Goal: Use online tool/utility: Utilize a website feature to perform a specific function

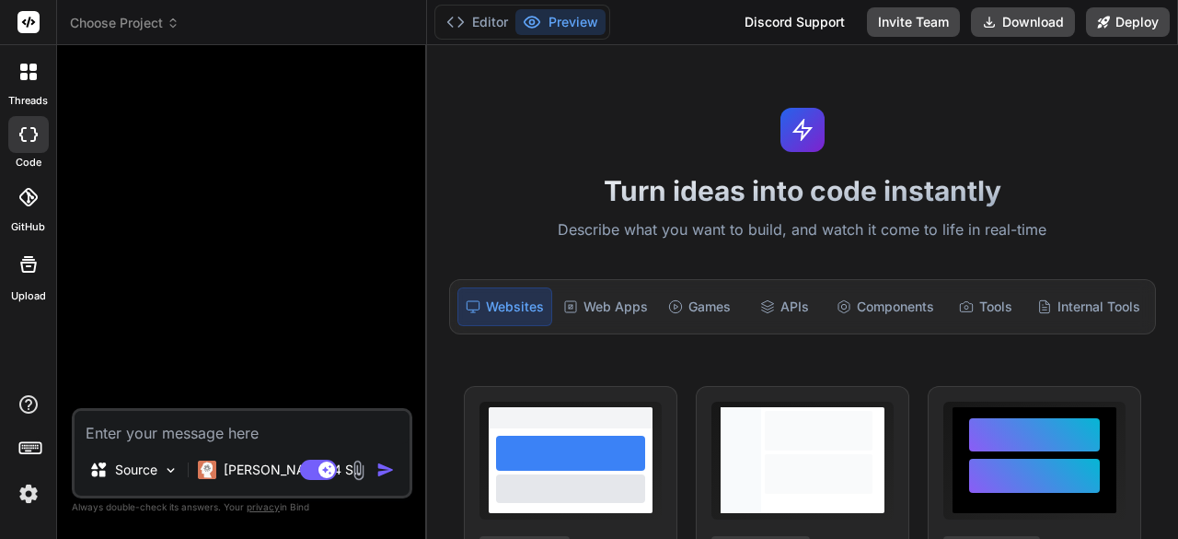
type textarea "x"
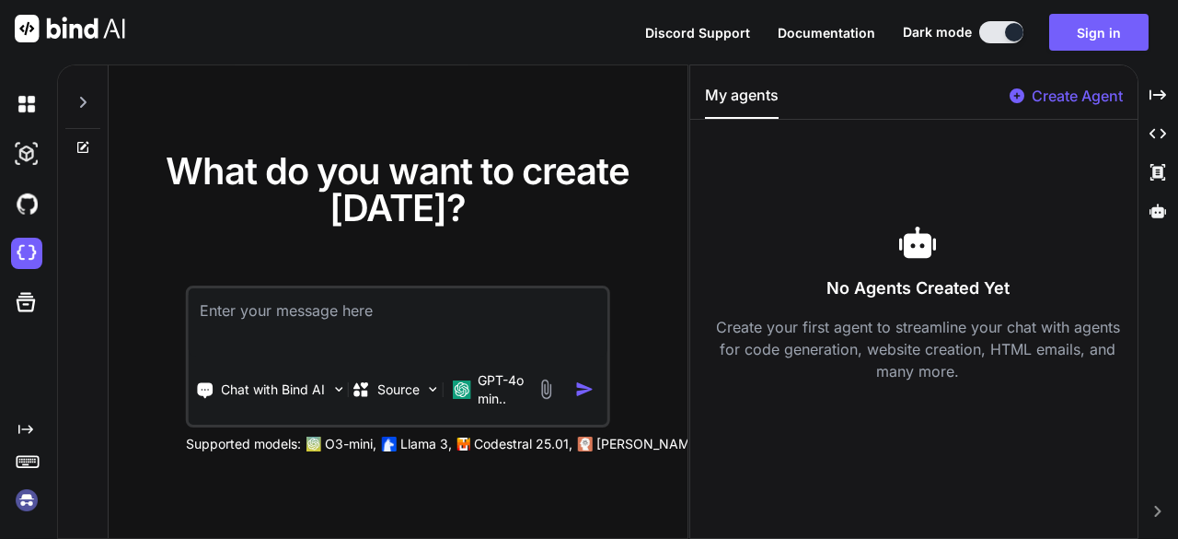
paste textarea
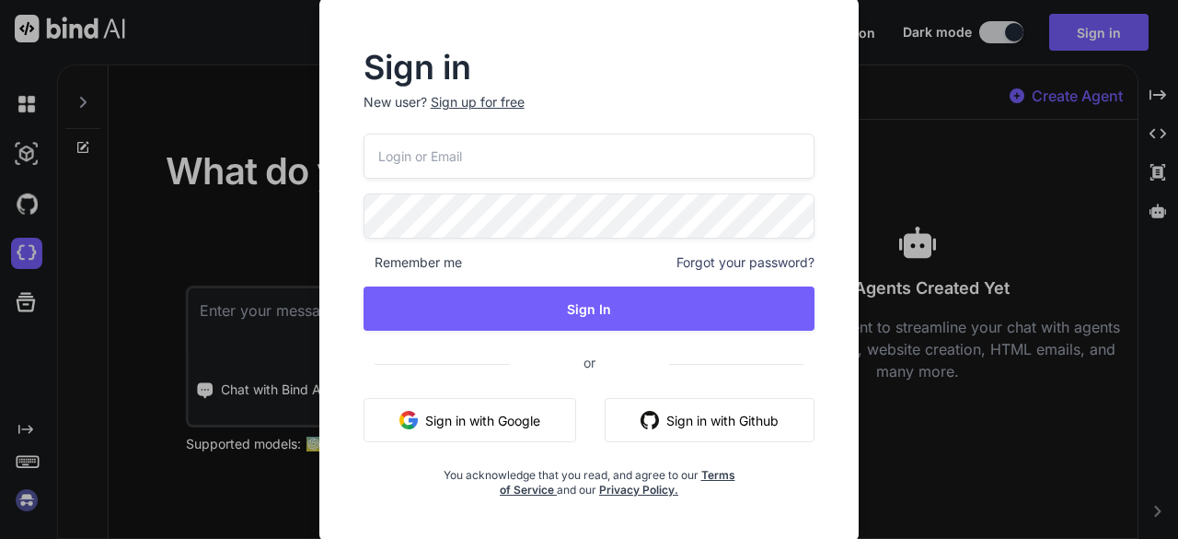
click at [581, 147] on input "email" at bounding box center [590, 155] width 452 height 45
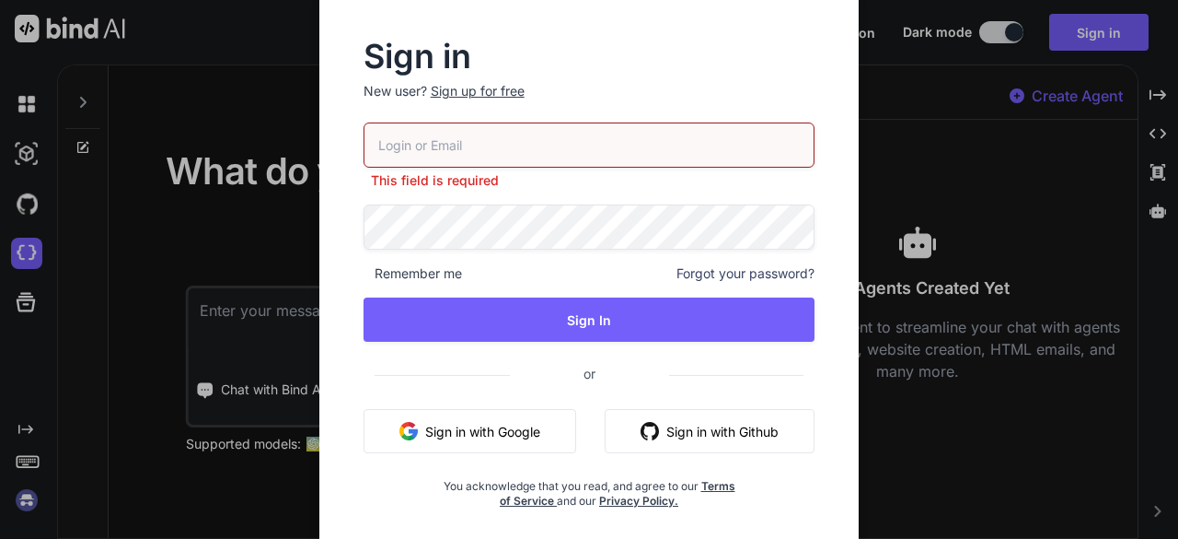
type input "[EMAIL_ADDRESS][DOMAIN_NAME]"
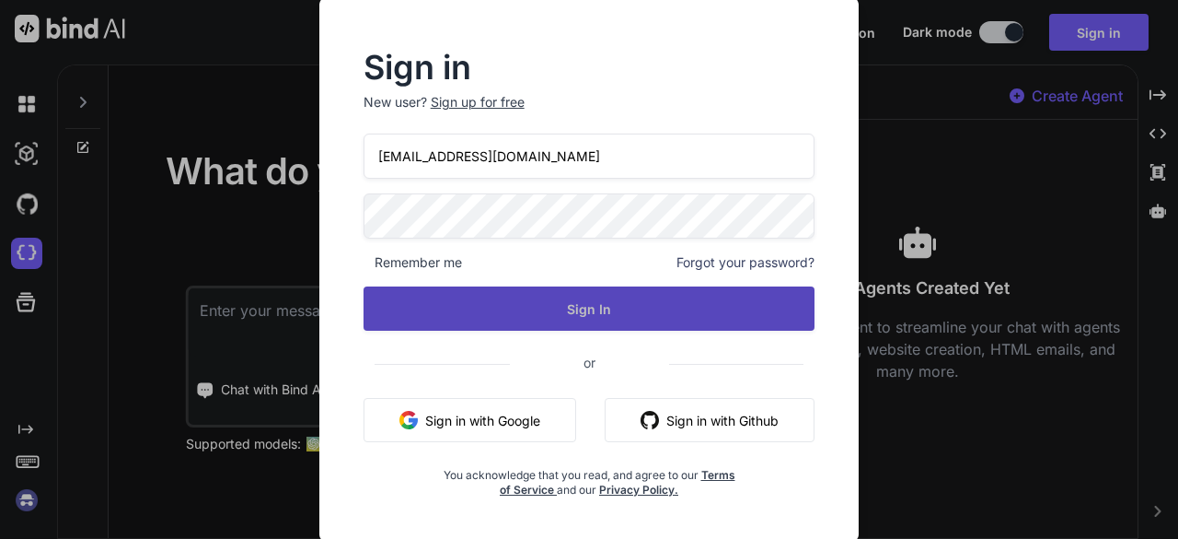
click at [569, 325] on button "Sign In" at bounding box center [590, 308] width 452 height 44
click at [540, 308] on button "Sign In" at bounding box center [590, 308] width 452 height 44
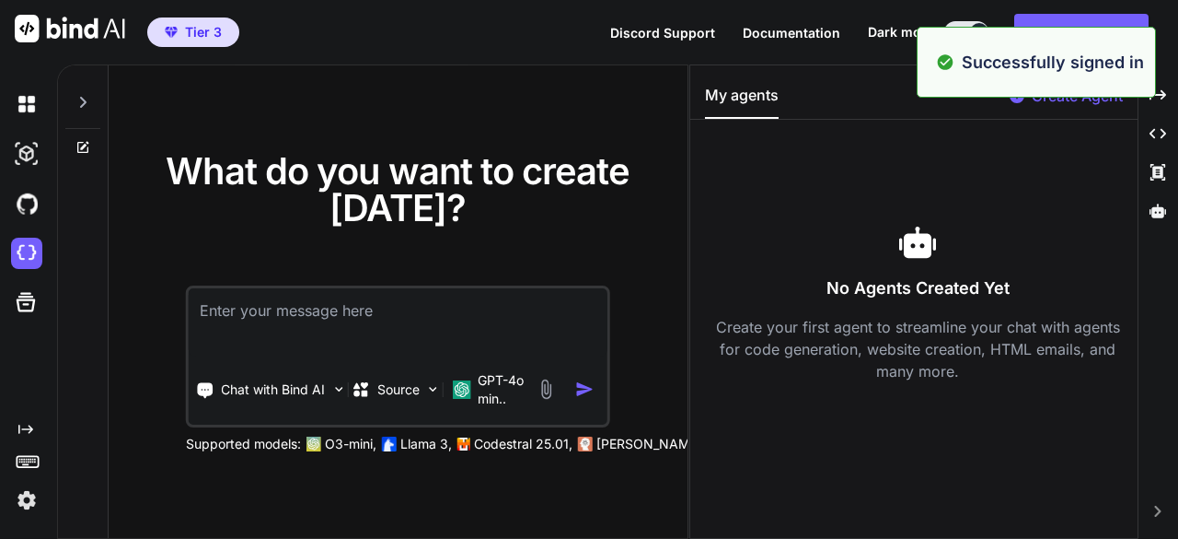
click at [364, 318] on textarea at bounding box center [398, 322] width 419 height 68
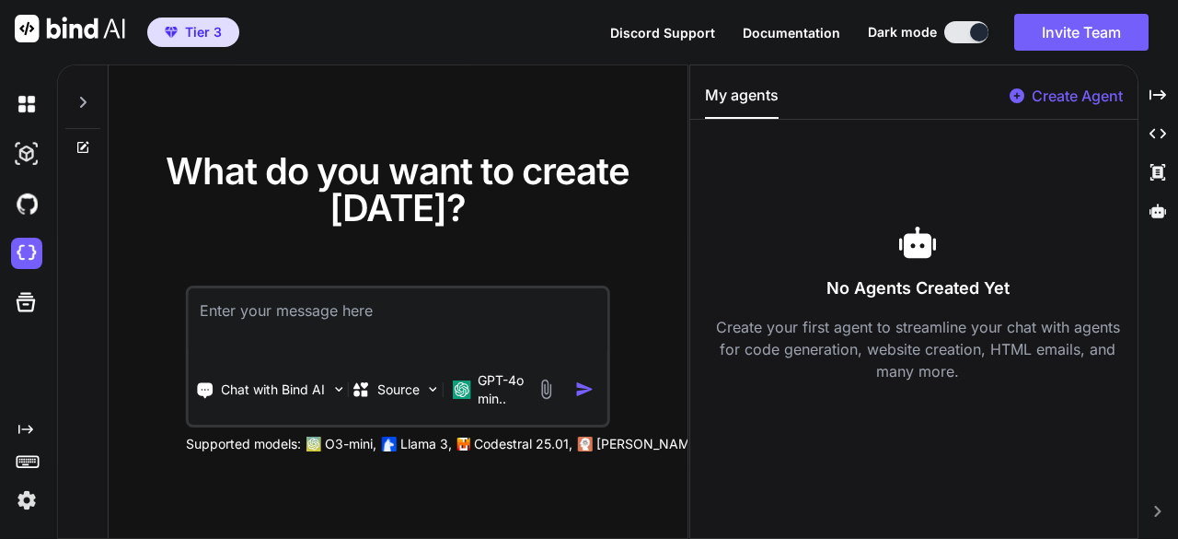
paste textarea "roject: Create a full-stack Expense Tracker web app named "SpenseLess" focused …"
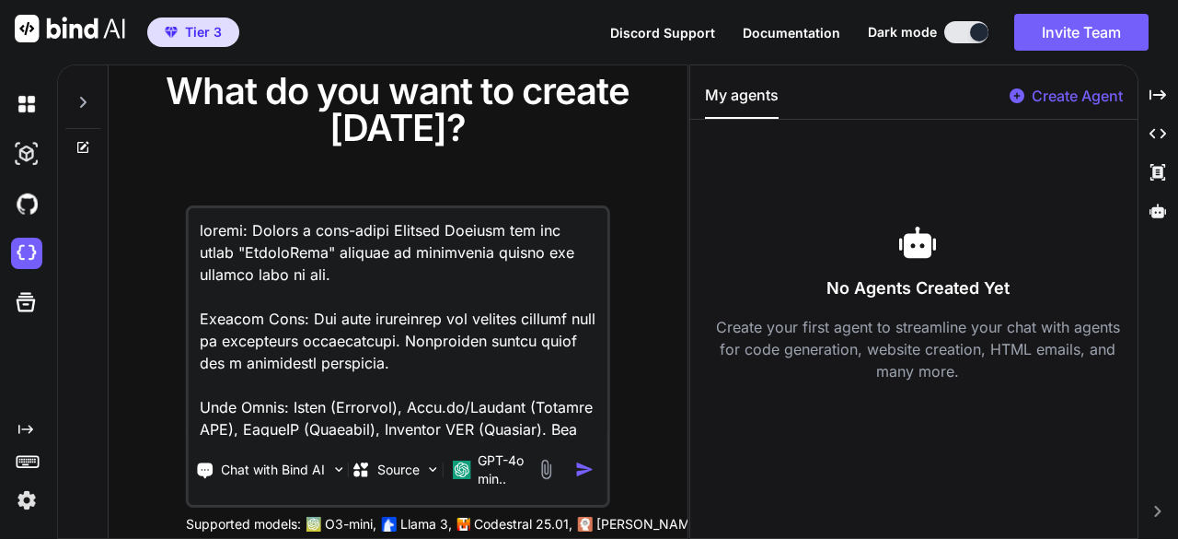
scroll to position [2123, 0]
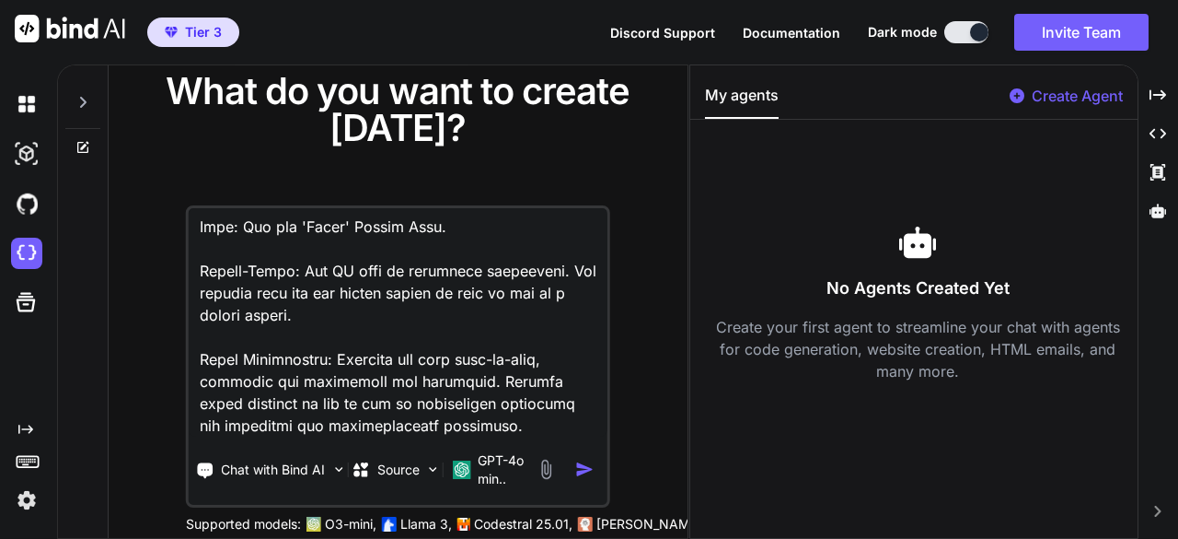
type textarea "roject: Create a full-stack Expense Tracker web app named "SpenseLess" focused …"
click at [587, 474] on img "button" at bounding box center [584, 468] width 19 height 19
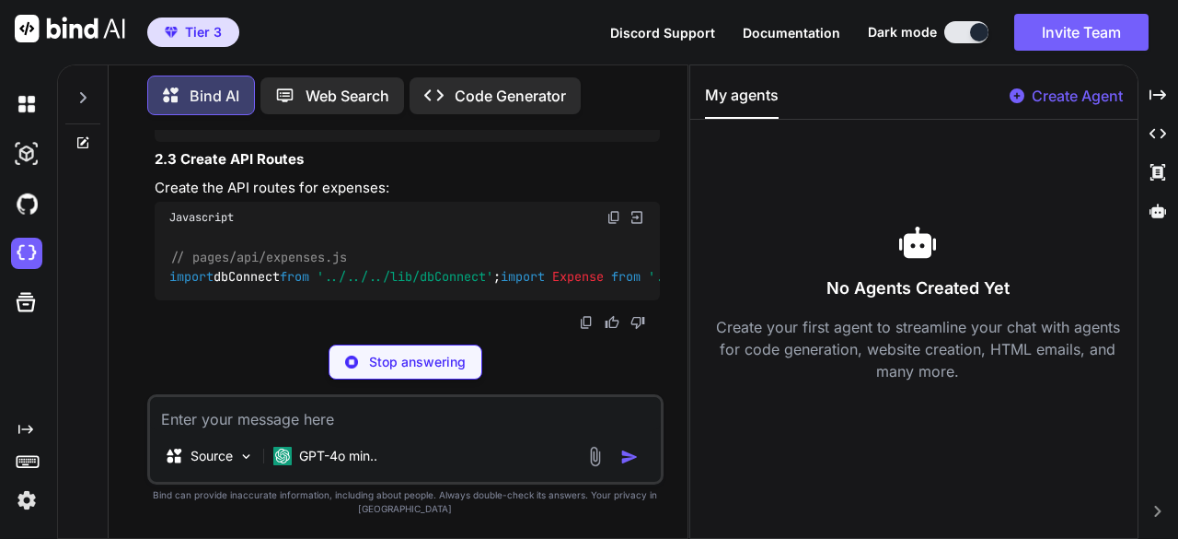
scroll to position [2566, 0]
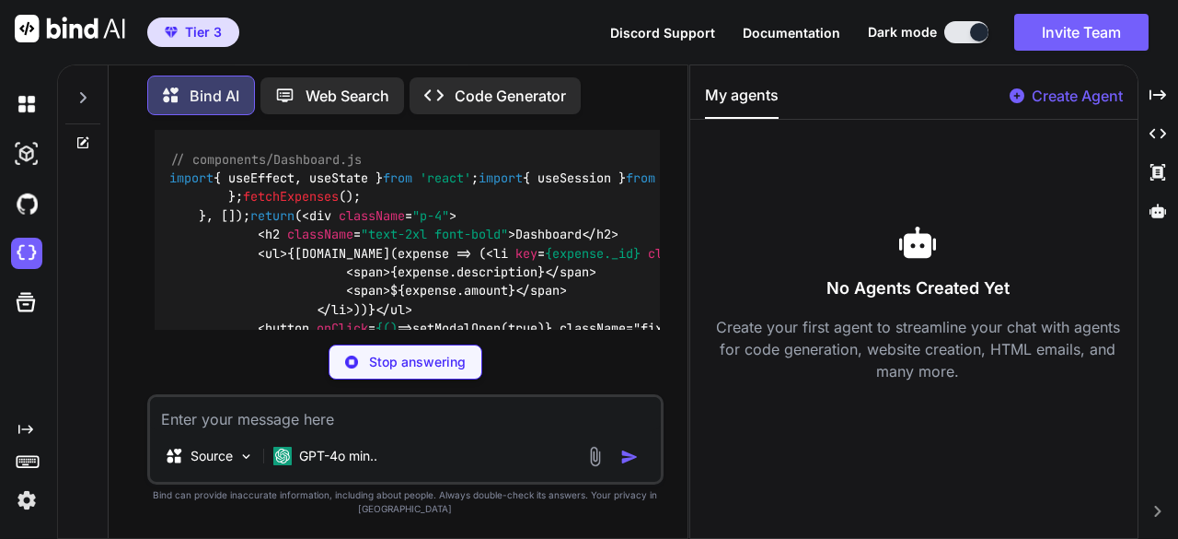
click at [475, 92] on p "Code Generator" at bounding box center [510, 96] width 111 height 22
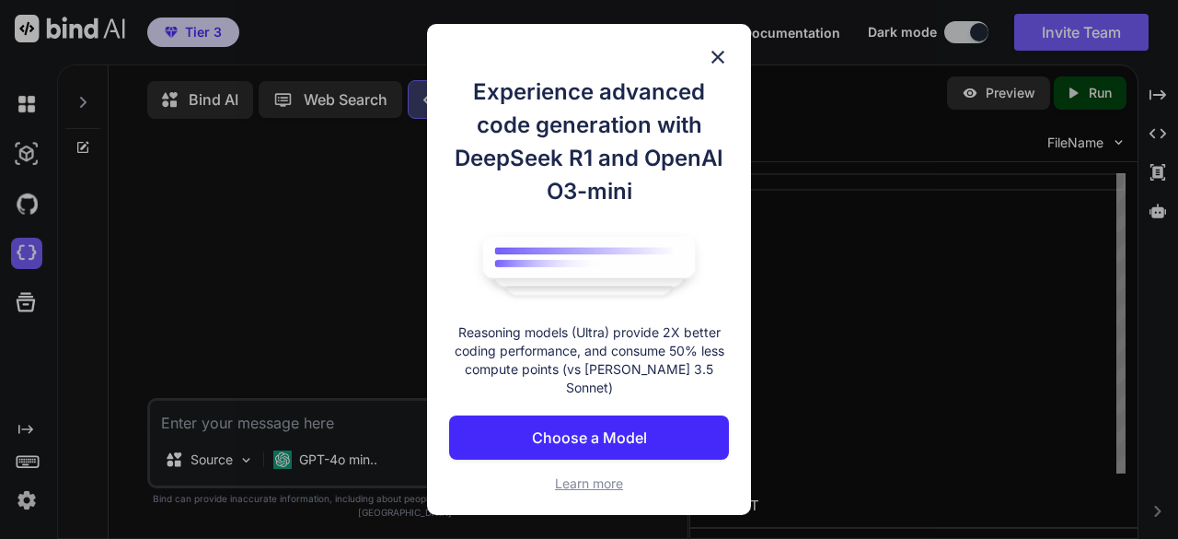
click at [621, 429] on p "Choose a Model" at bounding box center [589, 437] width 115 height 22
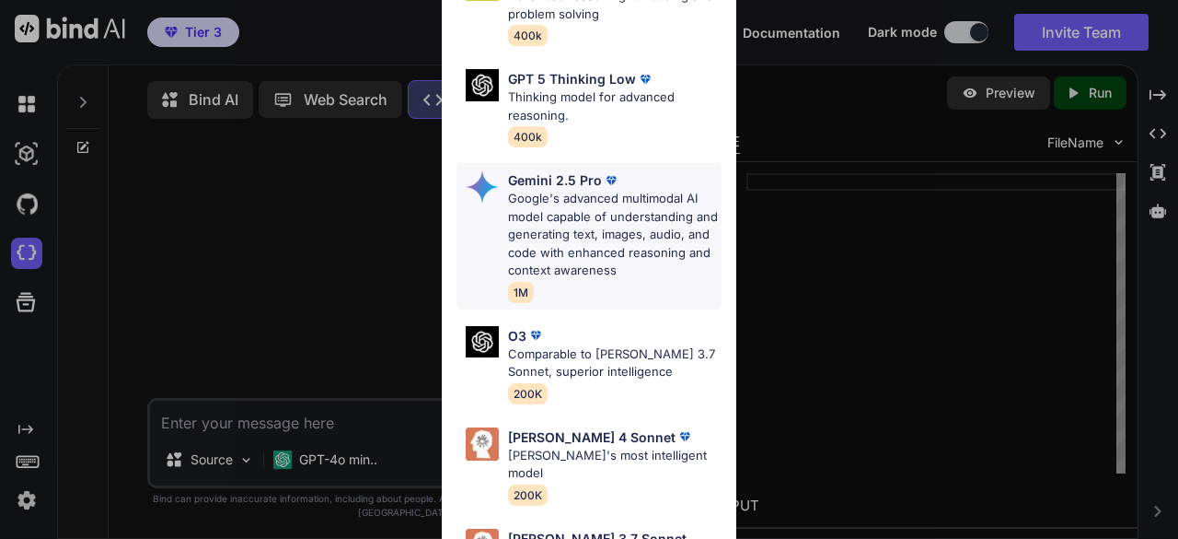
scroll to position [276, 0]
click at [558, 352] on p "Comparable to [PERSON_NAME] 3.7 Sonnet, superior intelligence" at bounding box center [615, 363] width 214 height 36
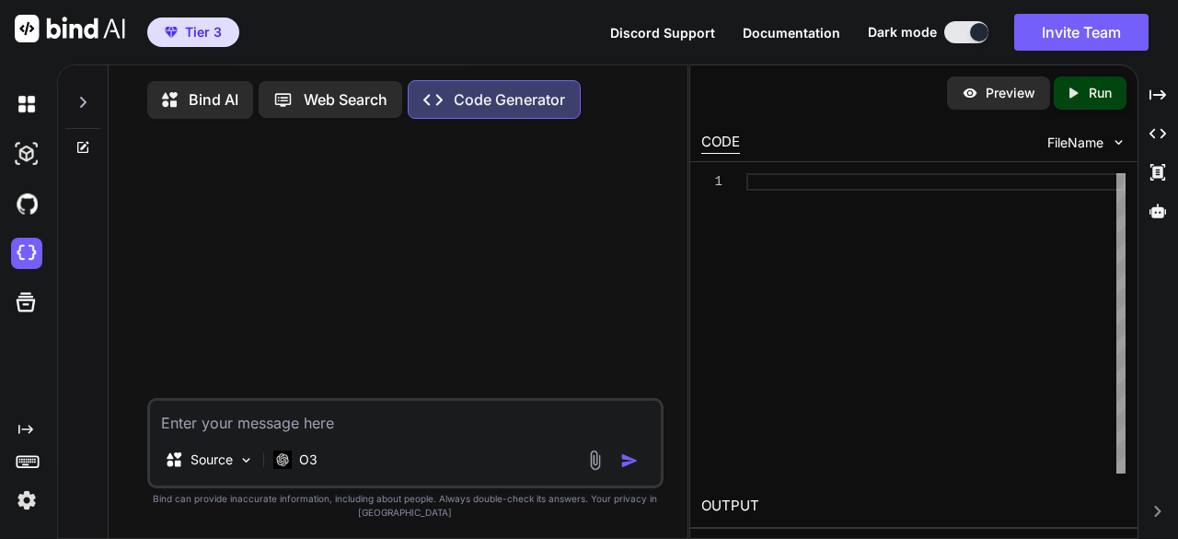
paste textarea "roject: Create a full-stack Expense Tracker web app named "SpenseLess" focused …"
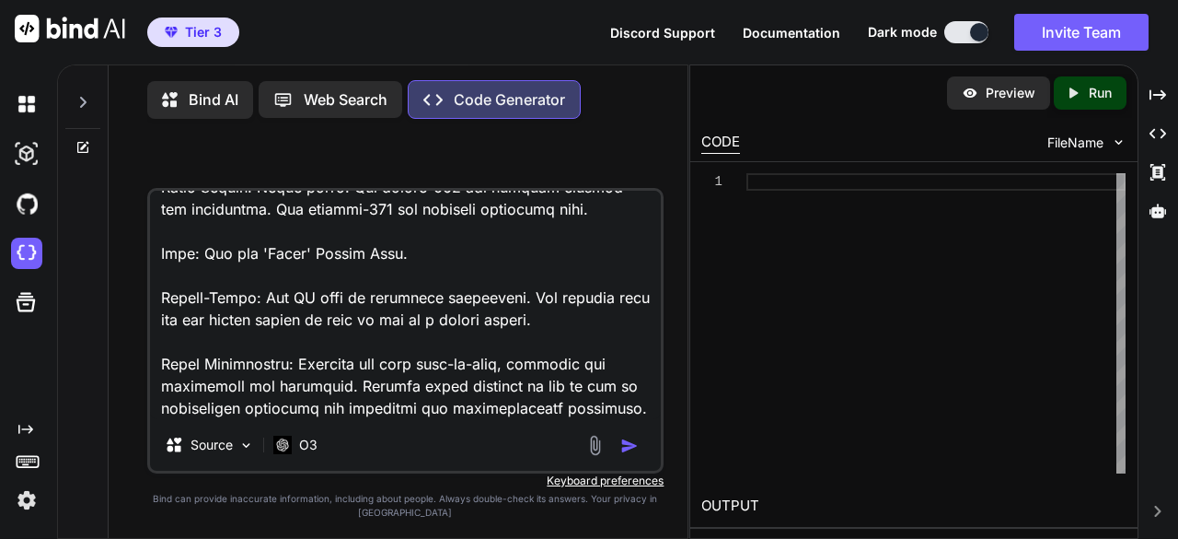
type textarea "roject: Create a full-stack Expense Tracker web app named "SpenseLess" focused …"
click at [632, 444] on img "button" at bounding box center [630, 445] width 18 height 18
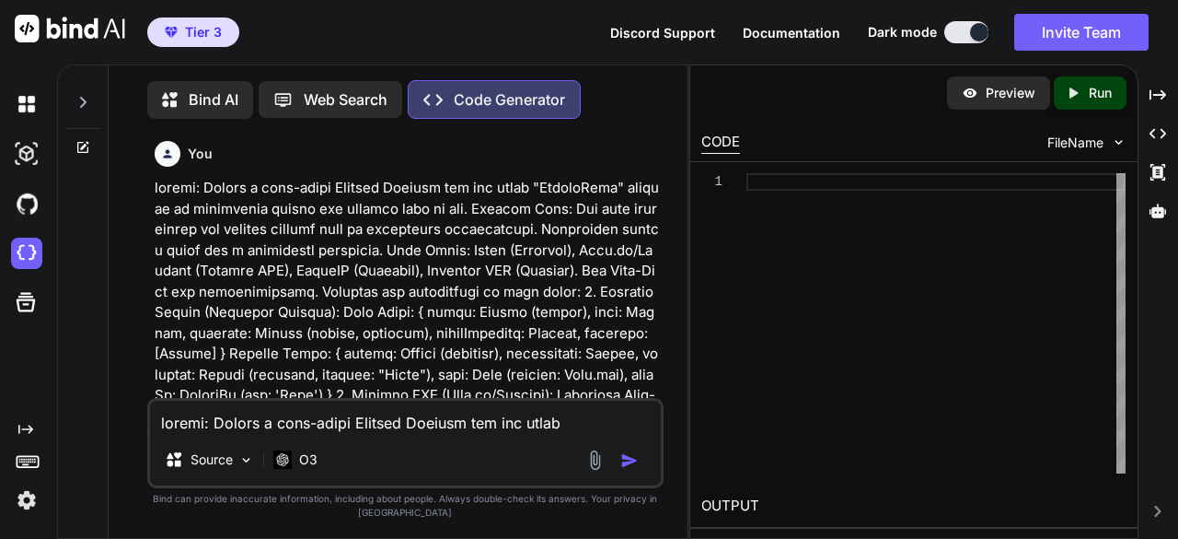
scroll to position [6, 0]
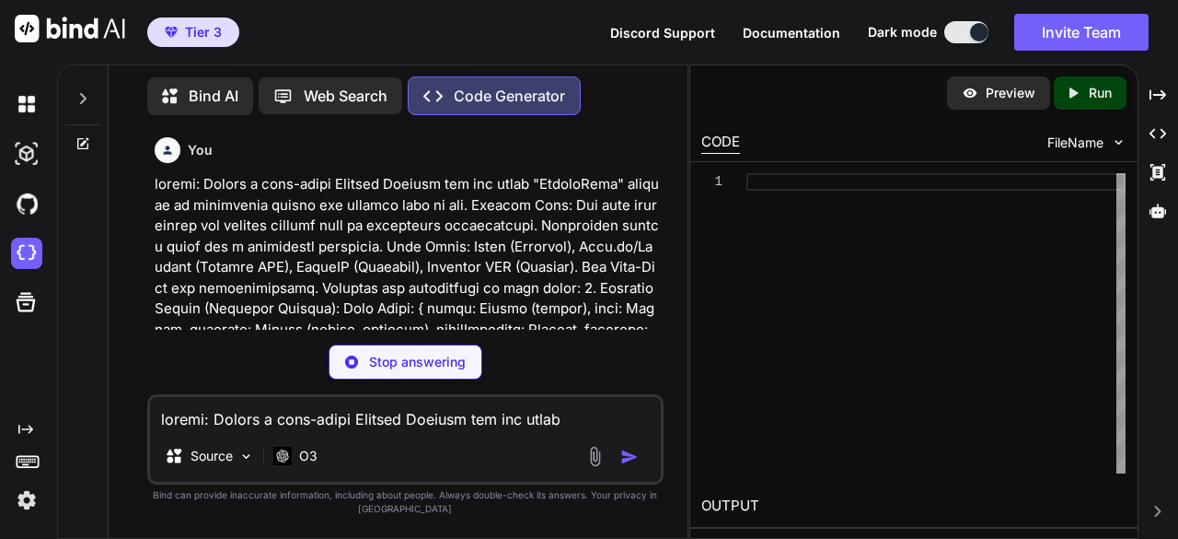
click at [998, 93] on p "Preview" at bounding box center [1011, 93] width 50 height 18
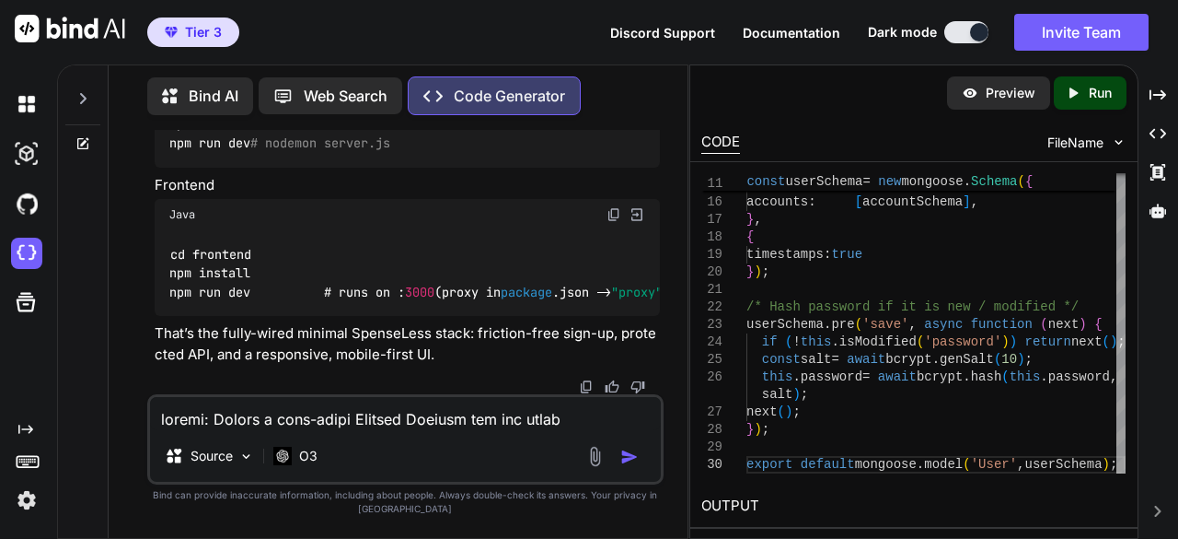
scroll to position [12081, 0]
click at [1096, 95] on p "Run" at bounding box center [1100, 93] width 23 height 18
click at [1113, 144] on img at bounding box center [1119, 142] width 16 height 16
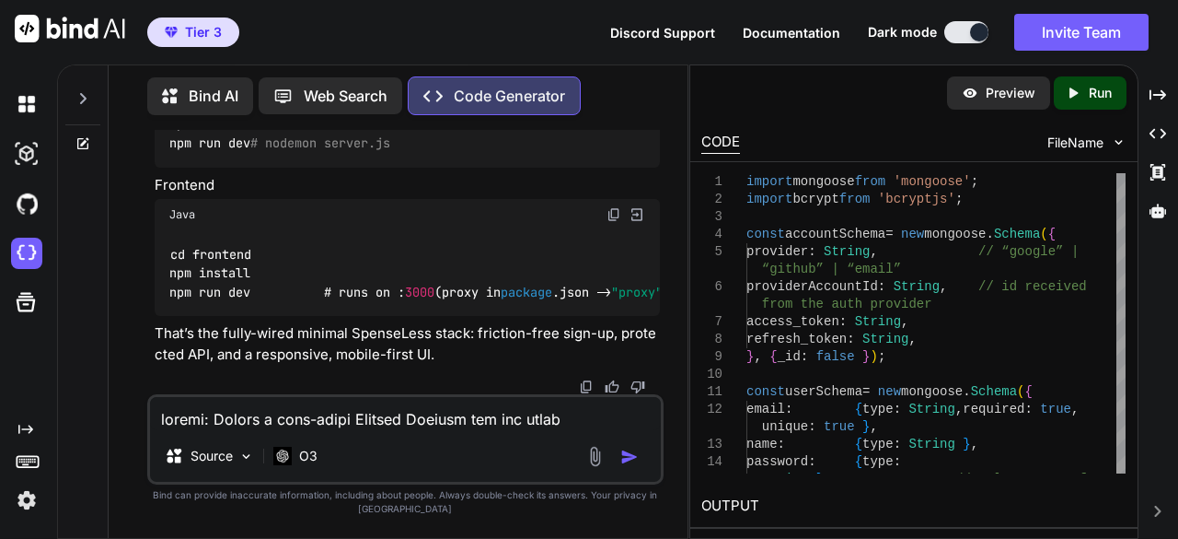
click at [232, 102] on div "Bind AI" at bounding box center [200, 96] width 106 height 38
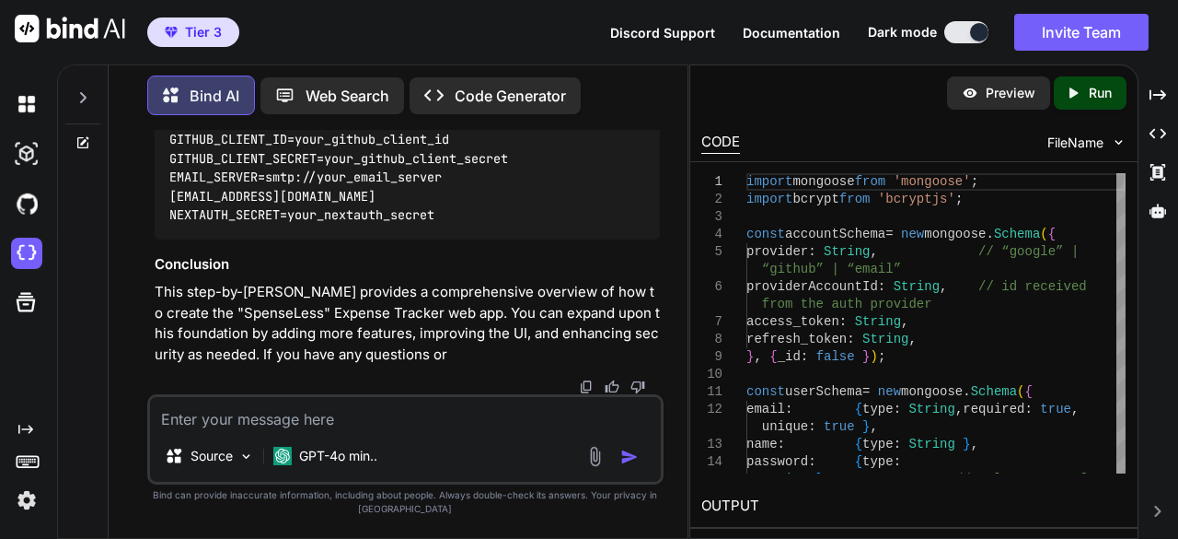
scroll to position [7869, 0]
click at [39, 161] on img at bounding box center [26, 153] width 31 height 31
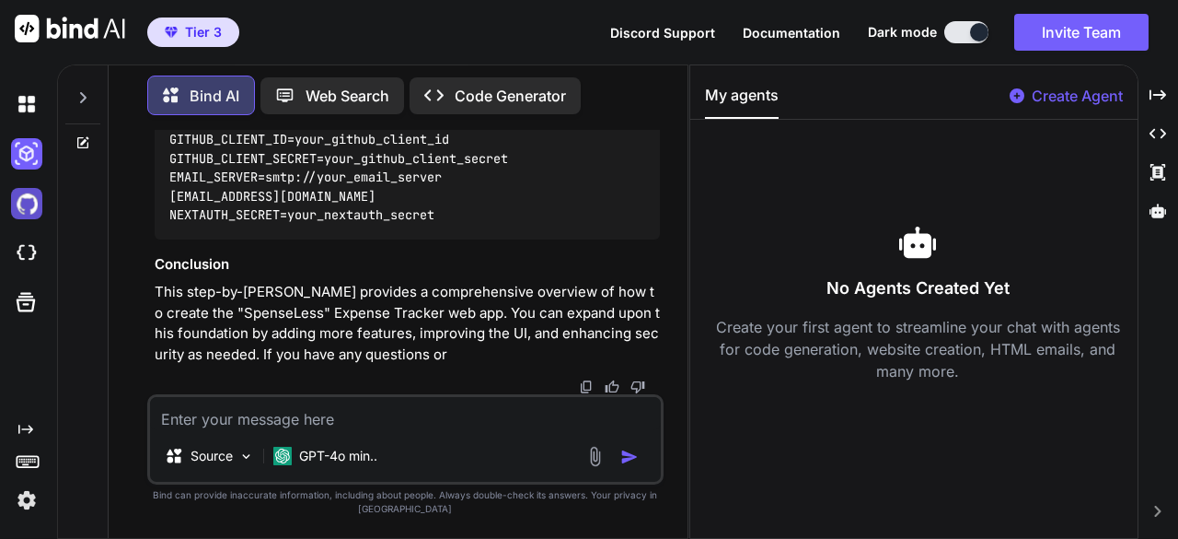
click at [41, 205] on img at bounding box center [26, 203] width 31 height 31
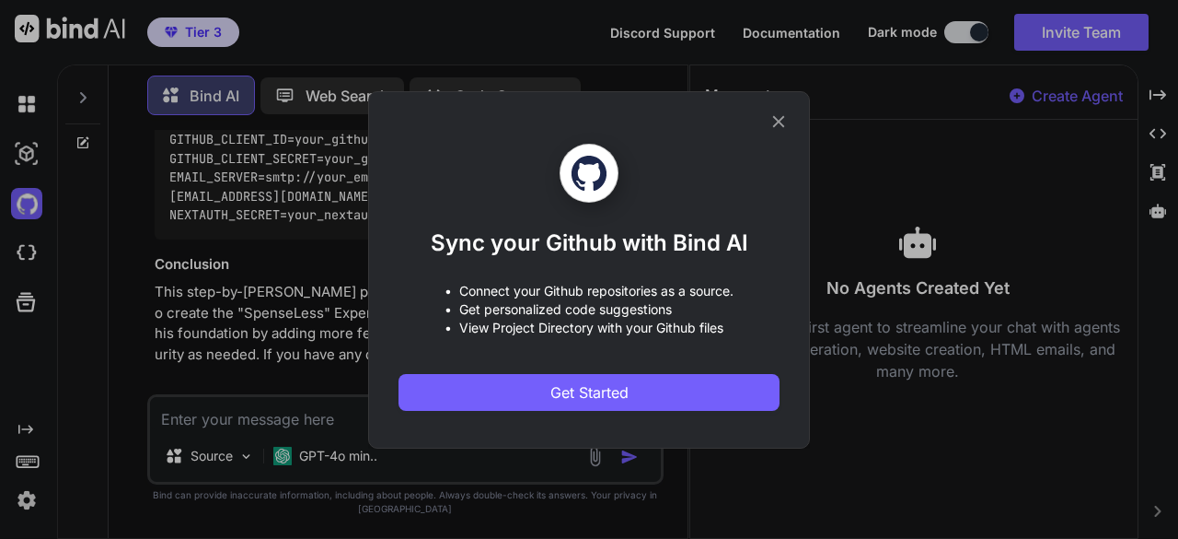
click at [782, 122] on icon at bounding box center [779, 121] width 20 height 20
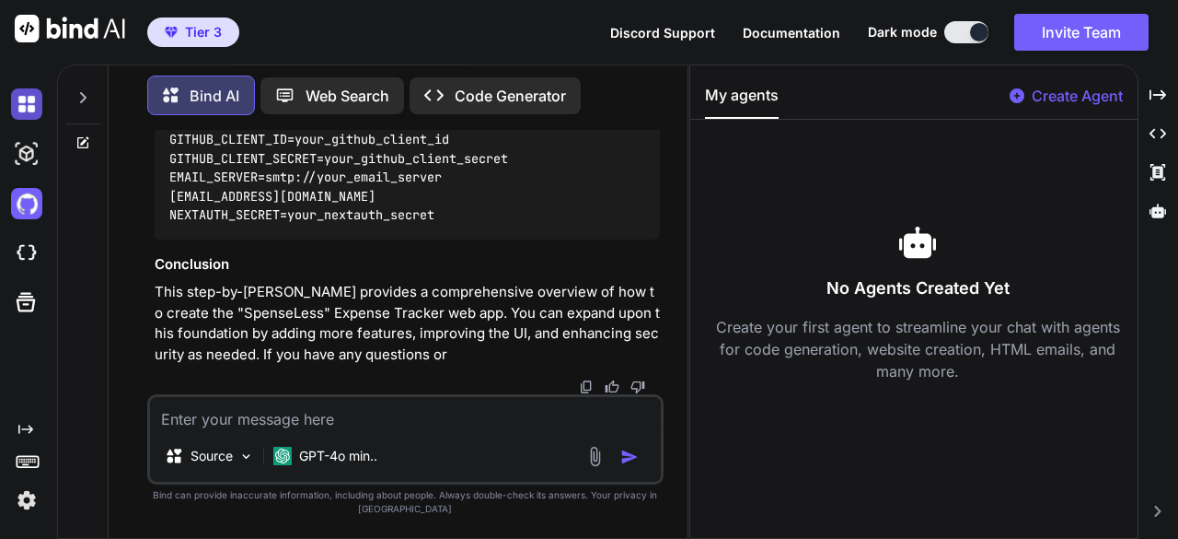
click at [17, 100] on img at bounding box center [26, 103] width 31 height 31
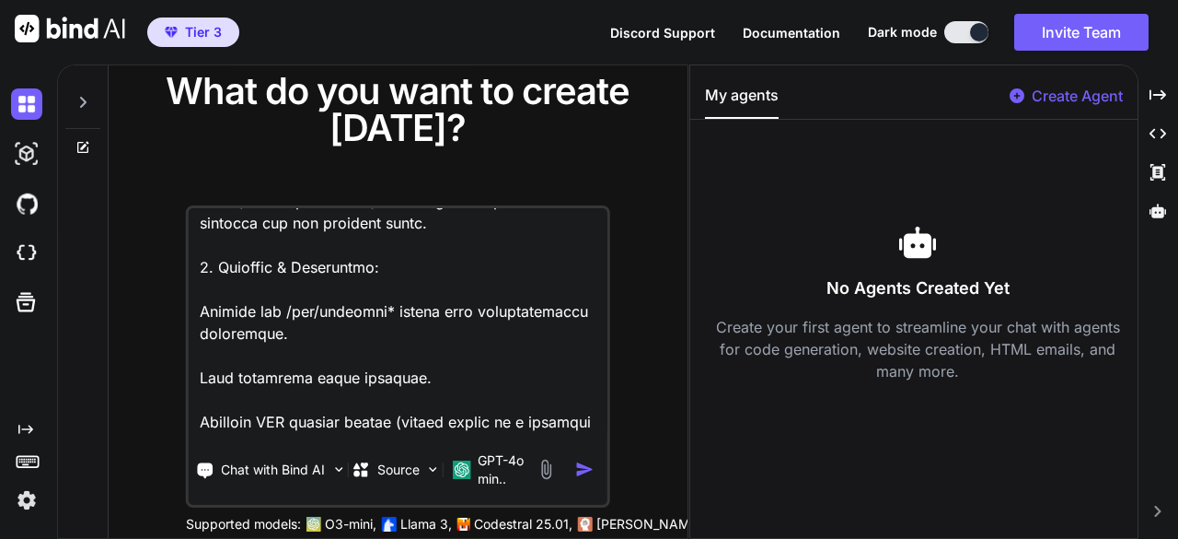
scroll to position [1204, 0]
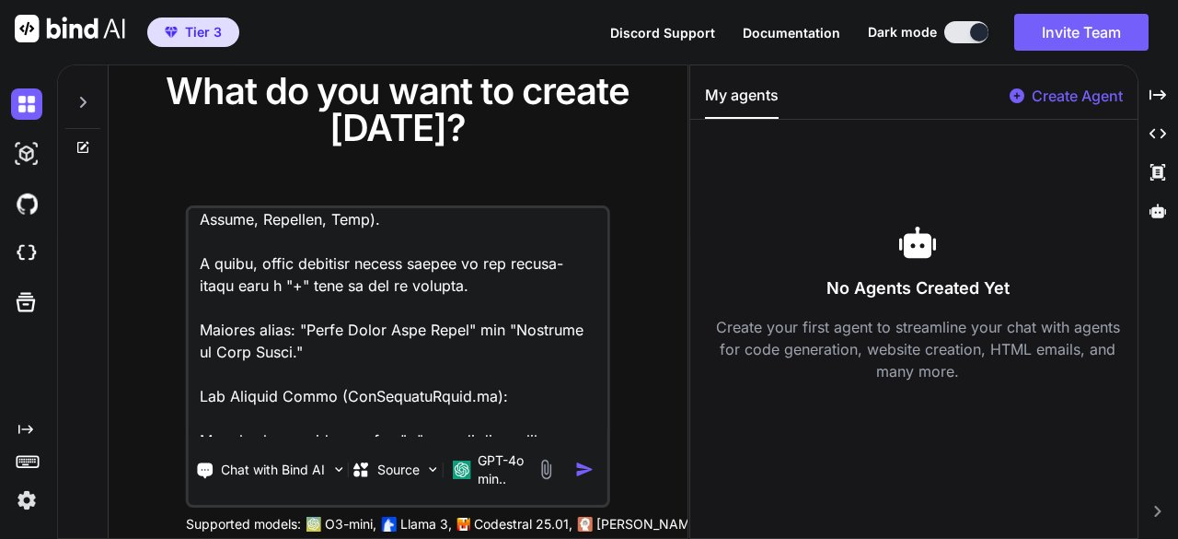
type textarea "roject: Create a full-stack Expense Tracker web app named "SpenseLess" focused …"
click at [591, 470] on img "button" at bounding box center [584, 468] width 19 height 19
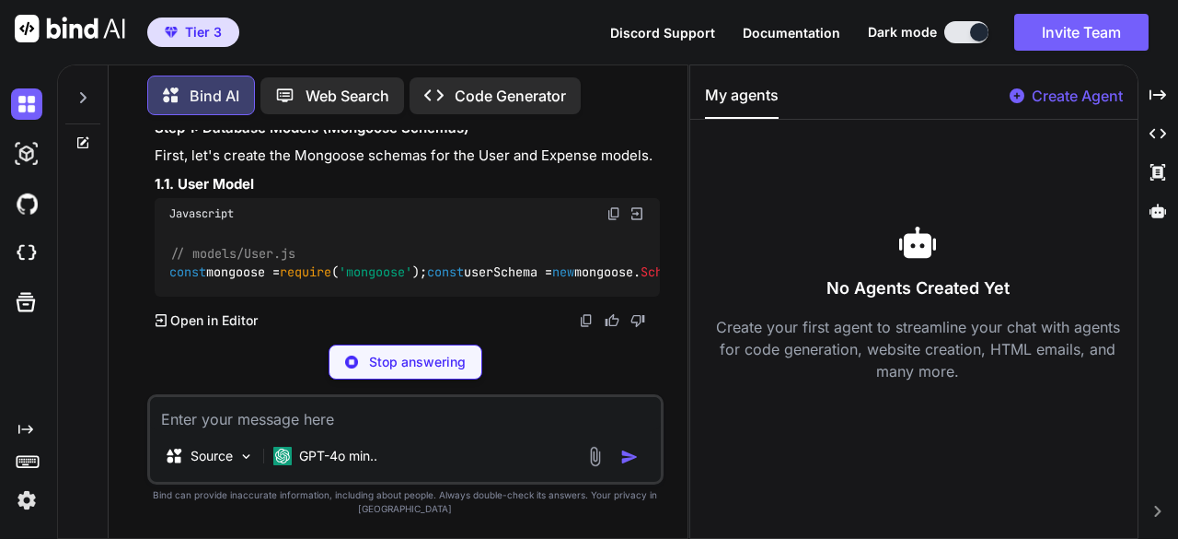
scroll to position [1063, 0]
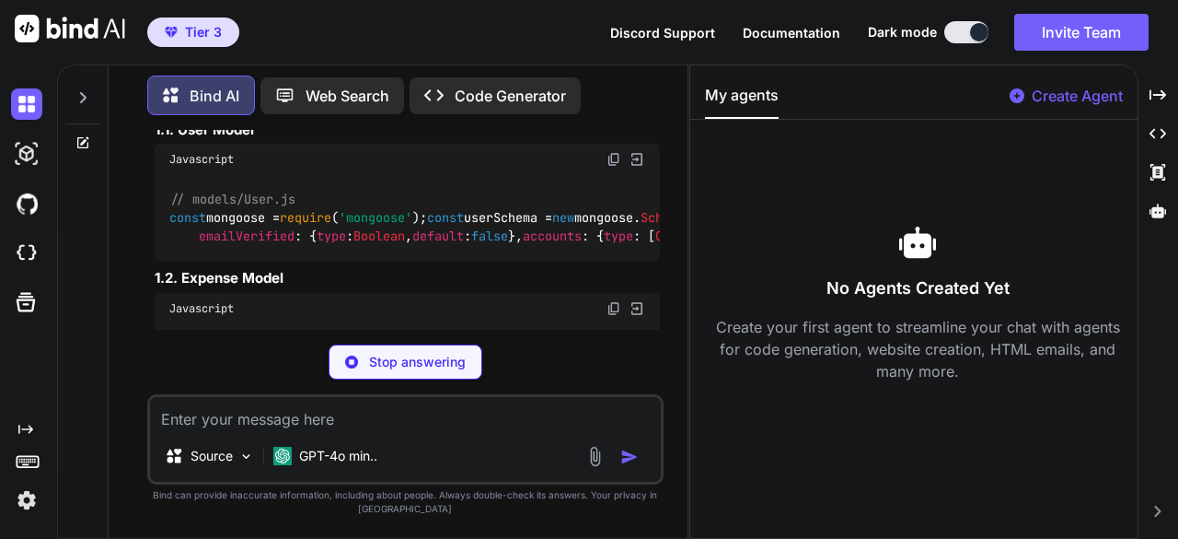
click at [1064, 94] on p "Create Agent" at bounding box center [1077, 96] width 91 height 22
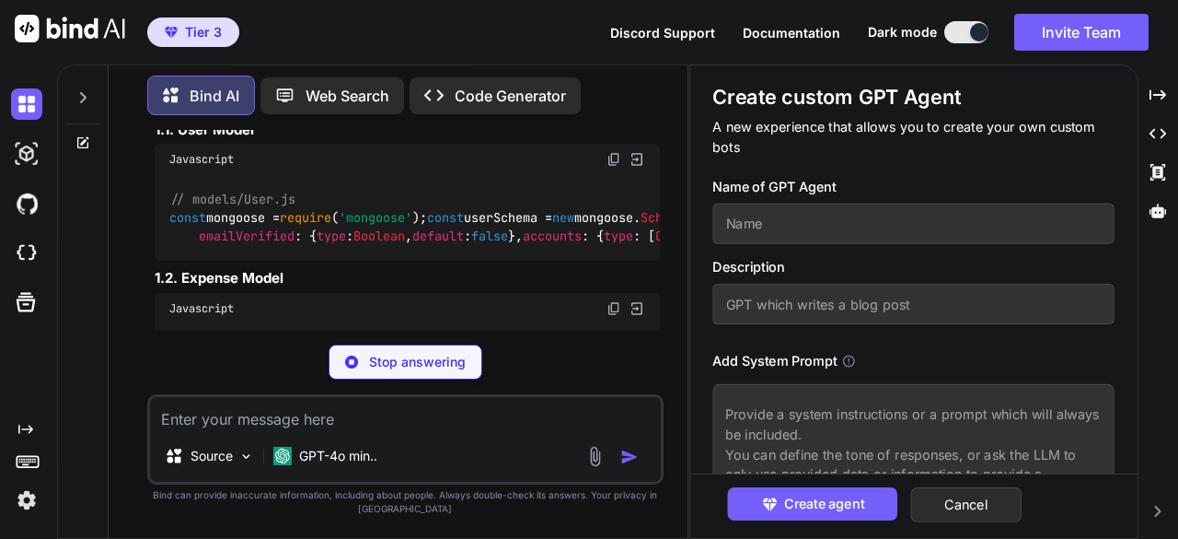
scroll to position [0, 0]
click at [511, 85] on p "Code Generator" at bounding box center [510, 96] width 111 height 22
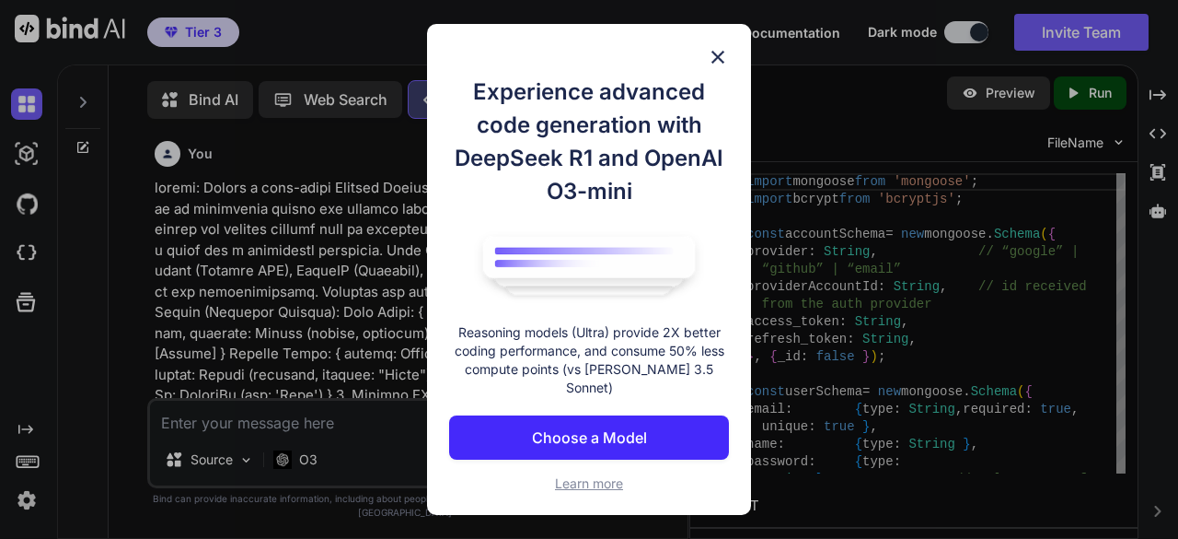
scroll to position [6, 0]
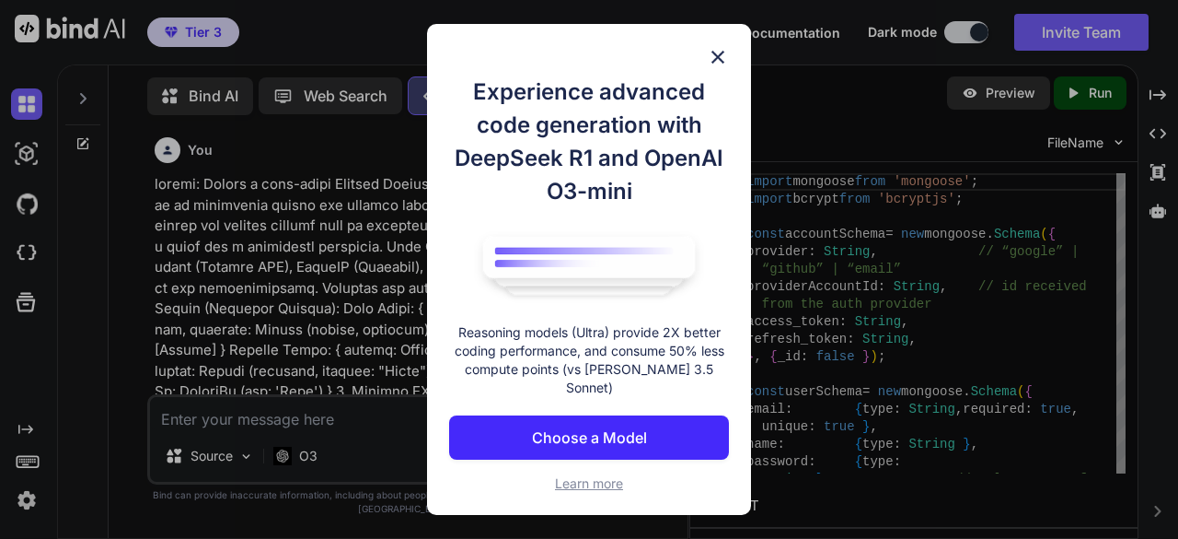
click at [720, 62] on img at bounding box center [718, 57] width 22 height 22
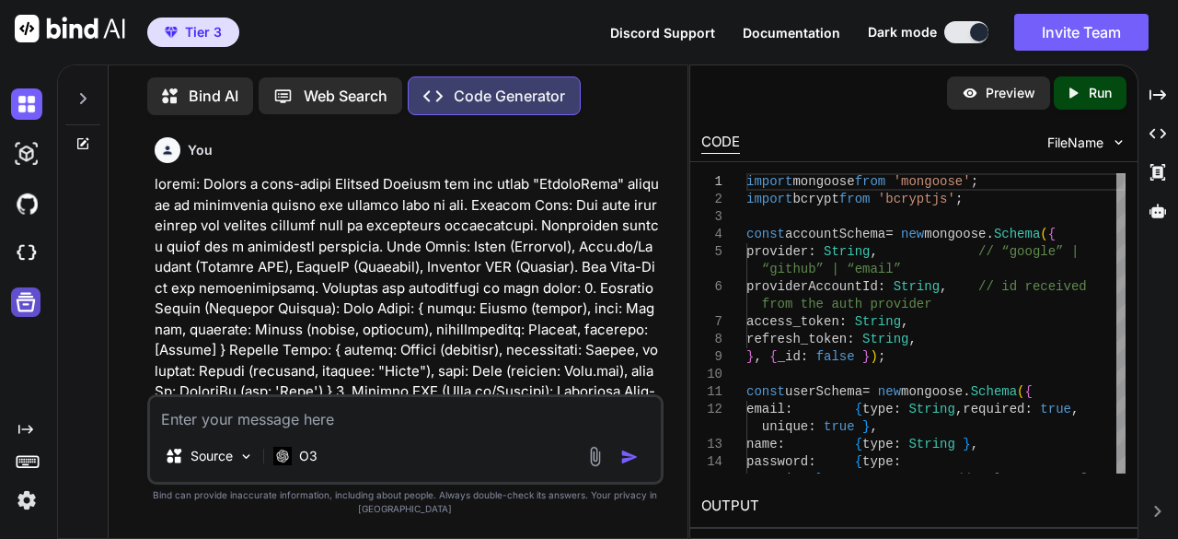
click at [33, 305] on icon at bounding box center [26, 302] width 19 height 19
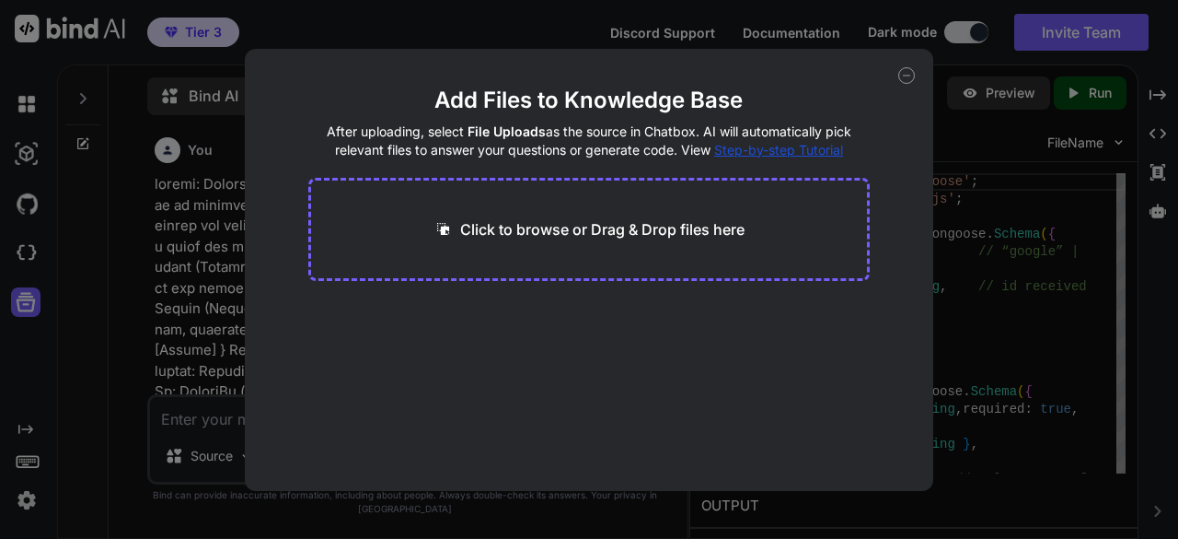
click at [409, 27] on div "Add Files to Knowledge Base After uploading, select File Uploads as the source …" at bounding box center [589, 269] width 1178 height 539
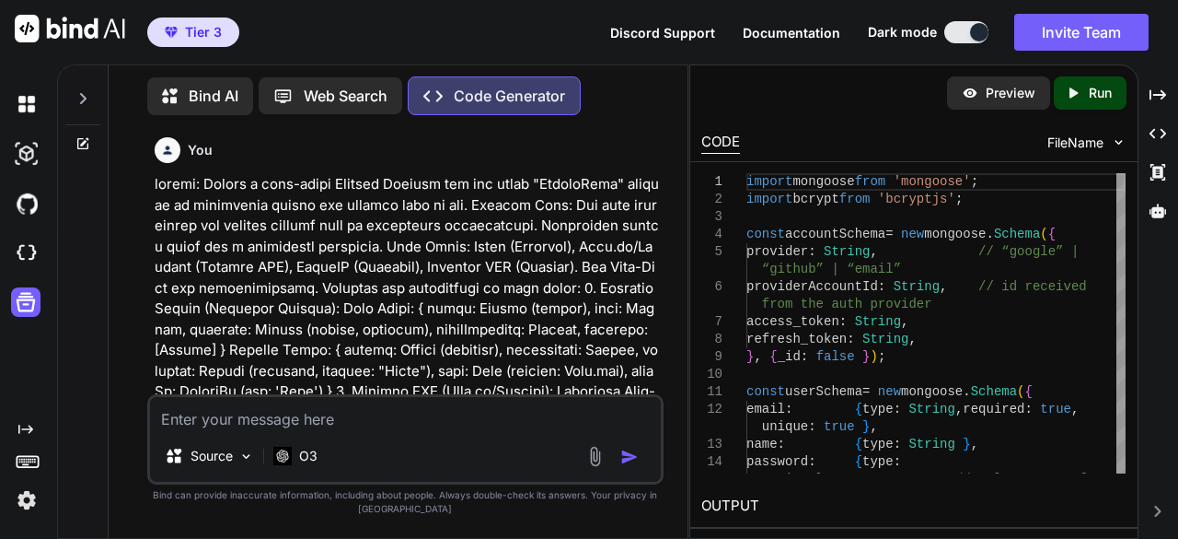
click at [87, 140] on icon at bounding box center [82, 143] width 15 height 15
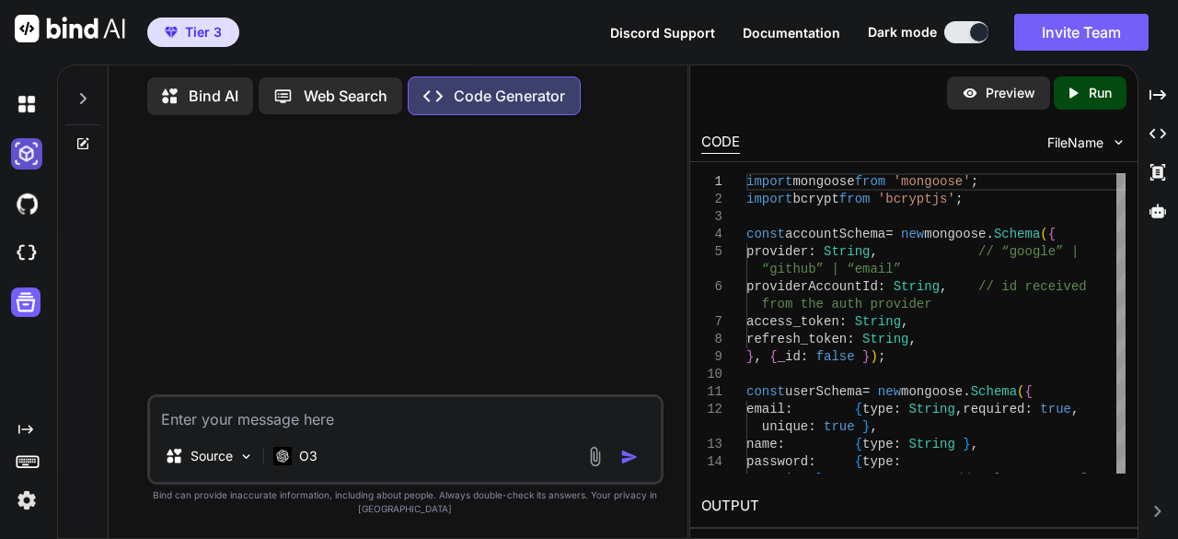
click at [28, 150] on img at bounding box center [26, 153] width 31 height 31
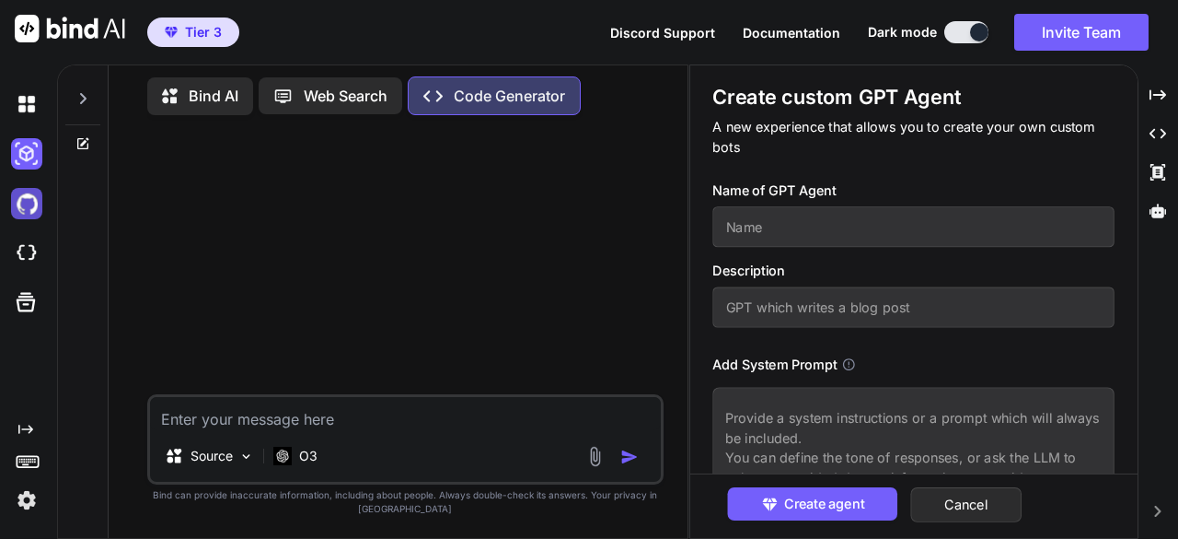
click at [26, 200] on img at bounding box center [26, 203] width 31 height 31
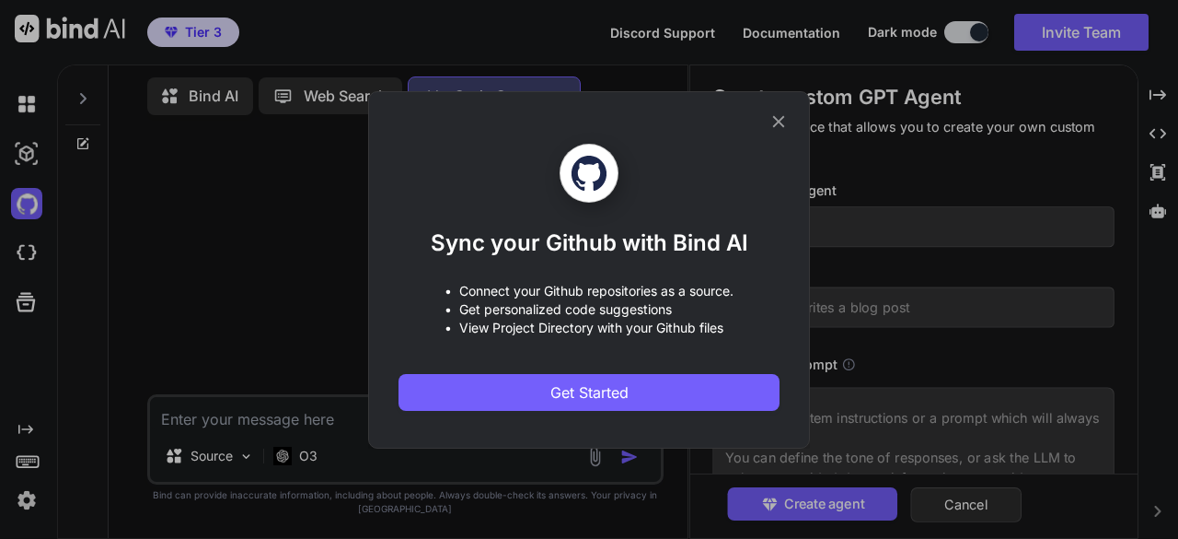
click at [778, 123] on icon at bounding box center [779, 121] width 20 height 20
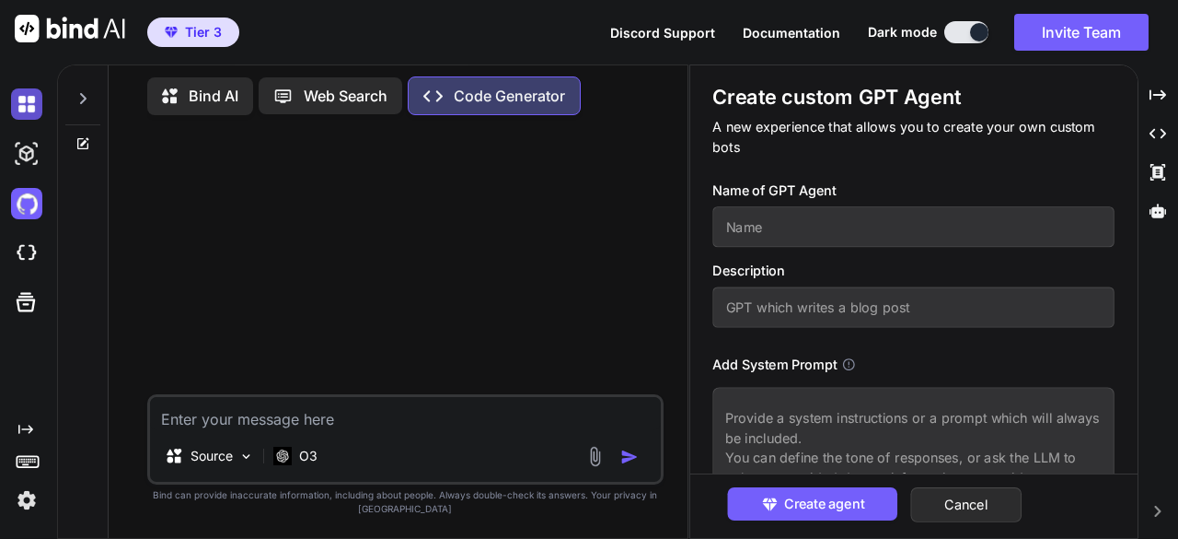
click at [14, 104] on img at bounding box center [26, 103] width 31 height 31
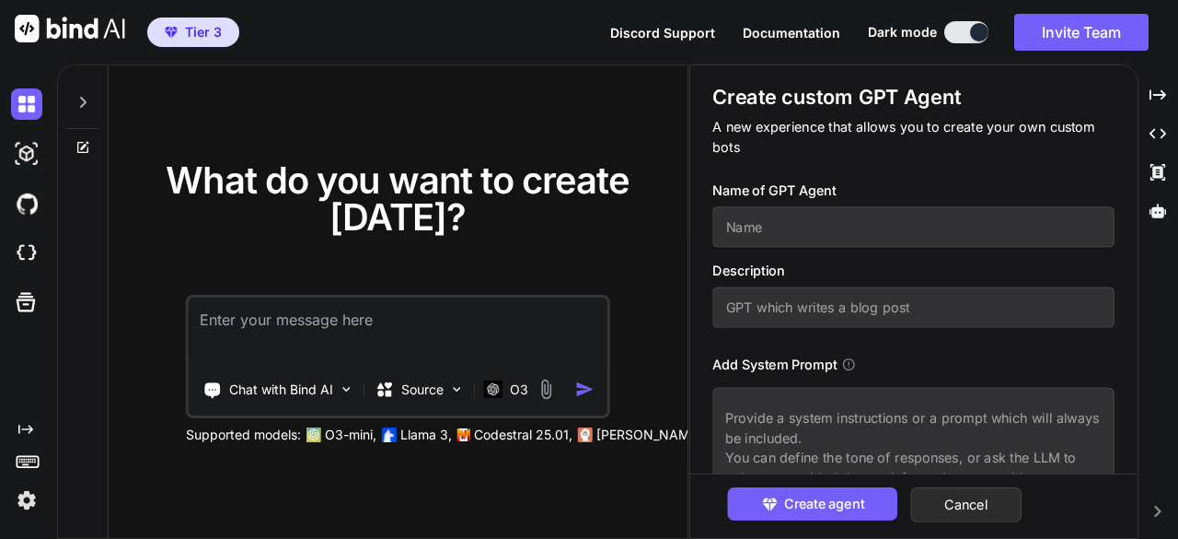
click at [276, 321] on textarea at bounding box center [398, 331] width 419 height 68
type textarea "create an app -"
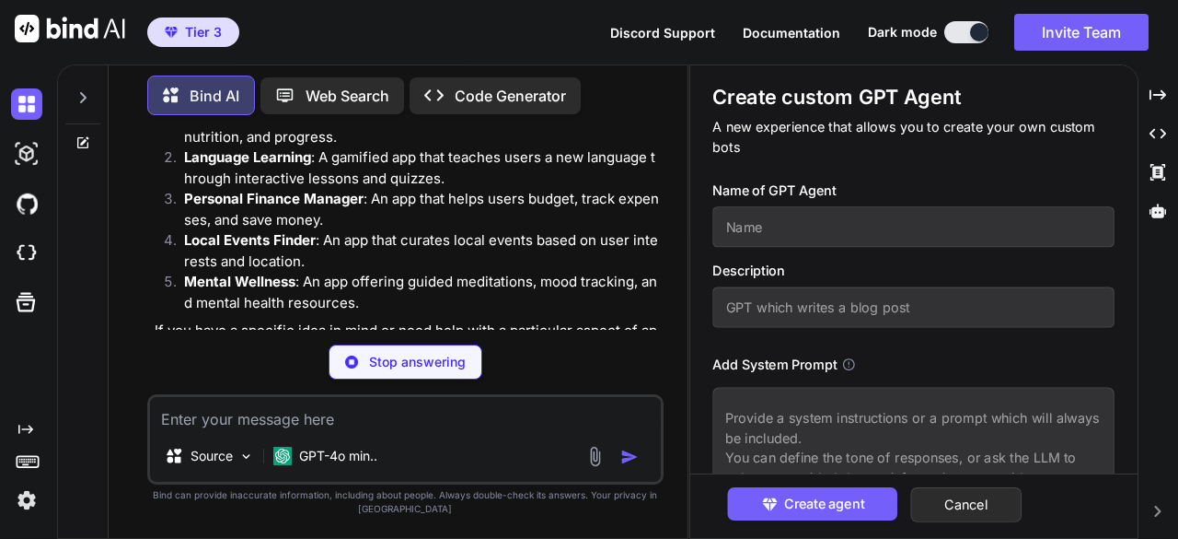
scroll to position [1120, 0]
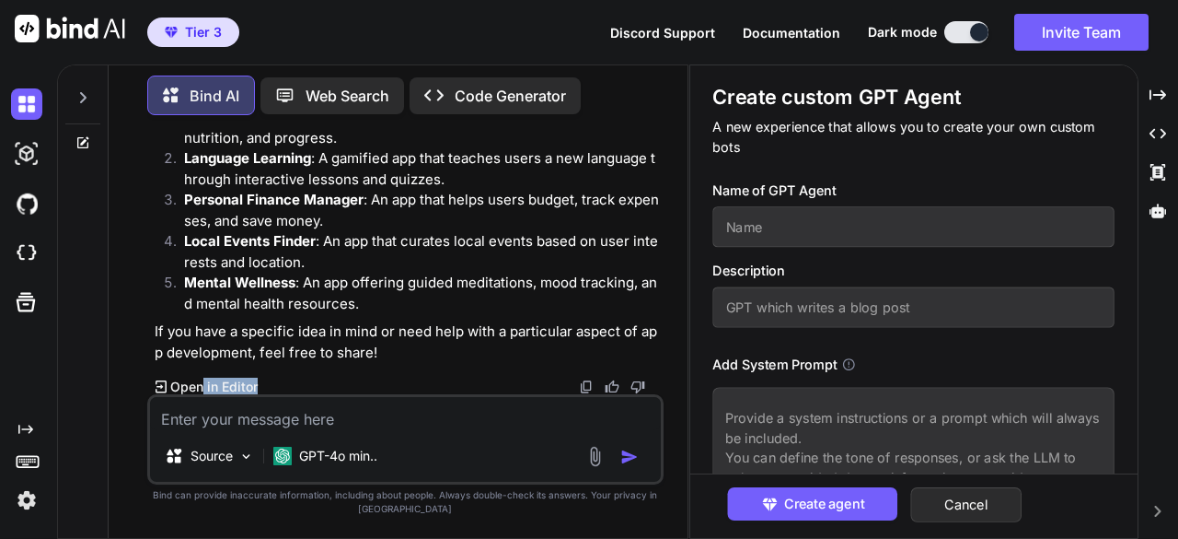
drag, startPoint x: 204, startPoint y: 384, endPoint x: 320, endPoint y: 380, distance: 116.1
click at [328, 380] on div "Created with Pixso. Open in Editor" at bounding box center [408, 386] width 506 height 18
click at [221, 384] on p "Open in Editor" at bounding box center [213, 386] width 87 height 18
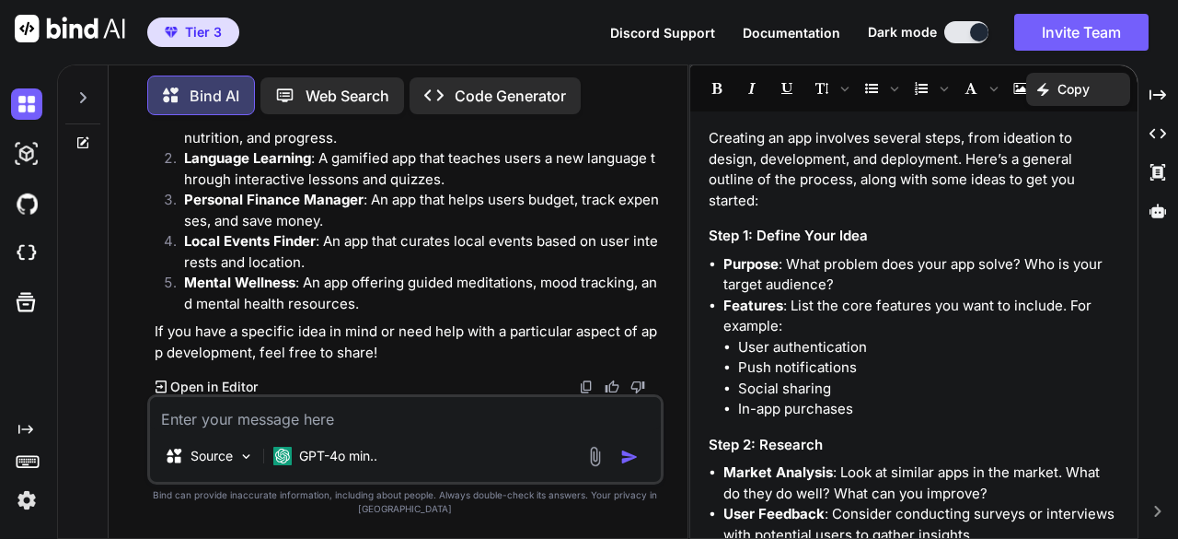
click at [197, 379] on p "Open in Editor" at bounding box center [213, 386] width 87 height 18
click at [259, 421] on textarea at bounding box center [406, 413] width 512 height 33
paste textarea "roject: Create a full-stack Expense Tracker web app named "SpenseLess" focused …"
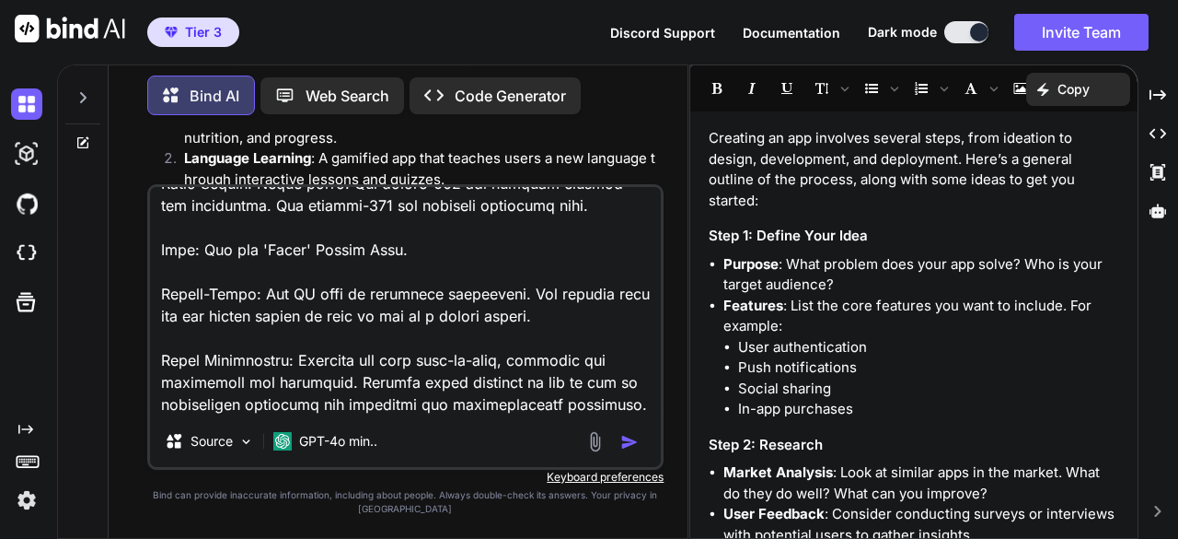
type textarea "roject: Create a full-stack Expense Tracker web app named "SpenseLess" focused …"
click at [625, 446] on img "button" at bounding box center [630, 442] width 18 height 18
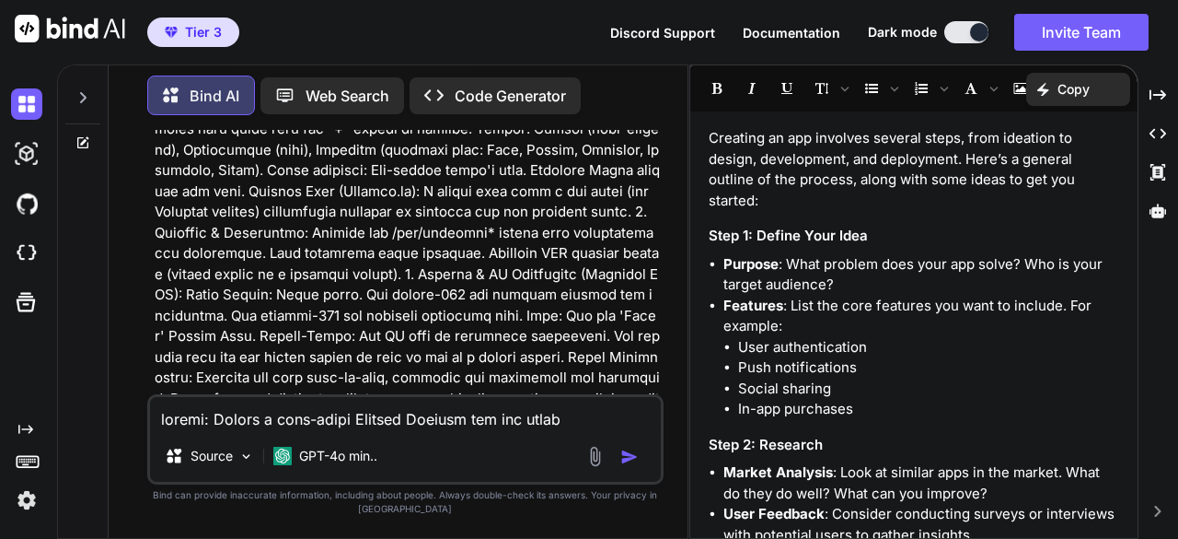
scroll to position [2102, 0]
